Goal: Transaction & Acquisition: Purchase product/service

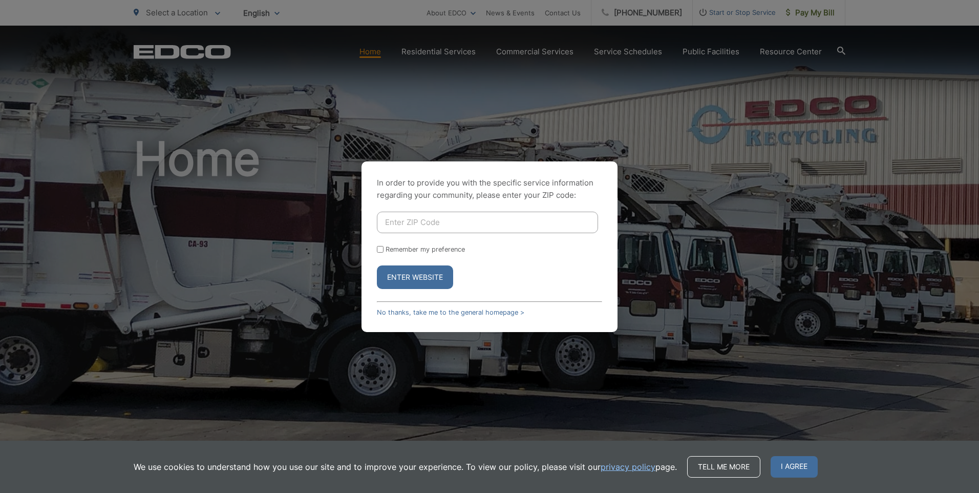
click at [464, 223] on input "Enter ZIP Code" at bounding box center [487, 222] width 221 height 22
type input "92040"
click at [377, 265] on button "Enter Website" at bounding box center [415, 277] width 76 height 24
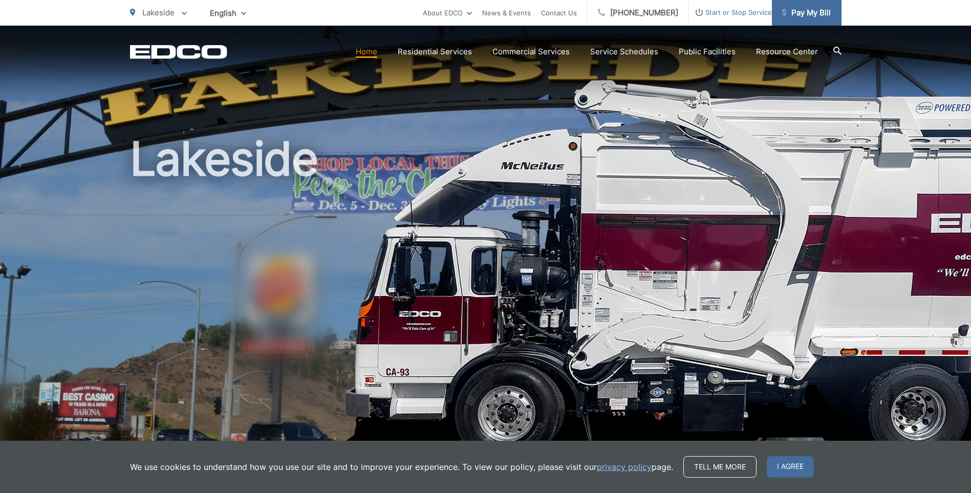
click at [802, 18] on span "Pay My Bill" at bounding box center [806, 13] width 49 height 12
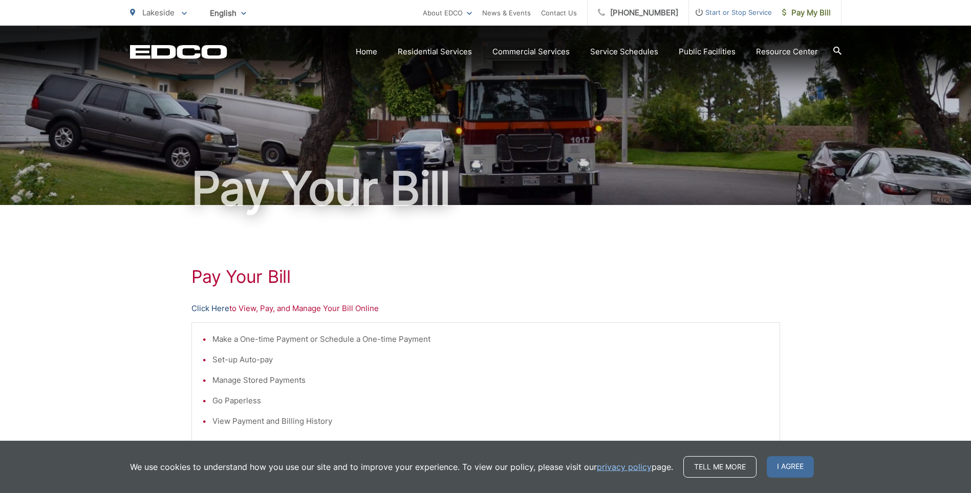
click at [202, 305] on link "Click Here" at bounding box center [210, 308] width 38 height 12
click at [214, 302] on div "Pay Your Bill Click Here to View, Pay, and Manage Your Bill Online Make a One-t…" at bounding box center [485, 435] width 589 height 460
click at [213, 310] on link "Click Here" at bounding box center [210, 308] width 38 height 12
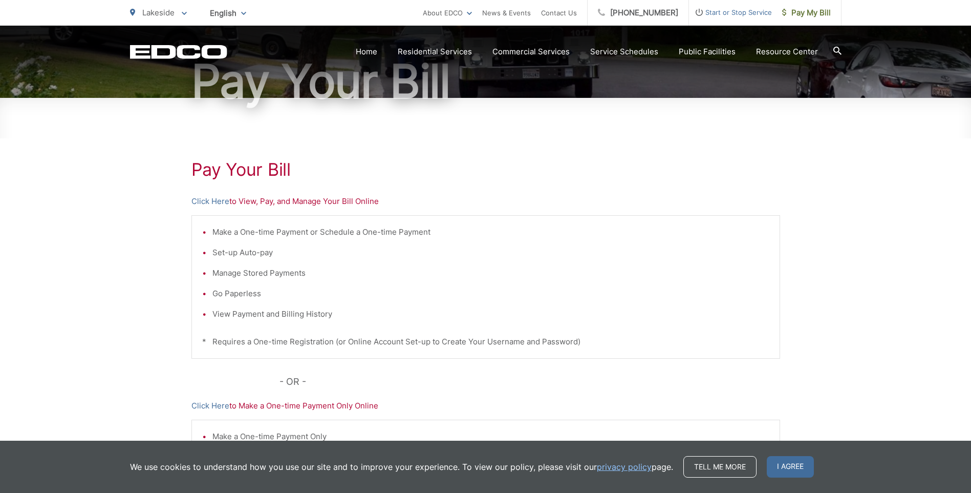
scroll to position [236, 0]
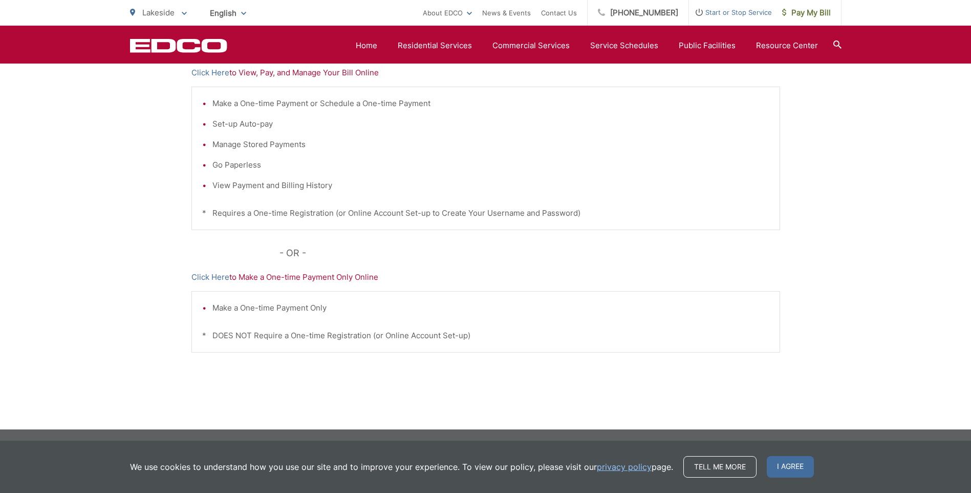
click at [218, 283] on div "Pay Your Bill Click Here to View, Pay, and Manage Your Bill Online Make a One-t…" at bounding box center [485, 199] width 589 height 460
click at [217, 275] on link "Click Here" at bounding box center [210, 277] width 38 height 12
click at [198, 277] on link "Click Here" at bounding box center [210, 277] width 38 height 12
